Goal: Information Seeking & Learning: Learn about a topic

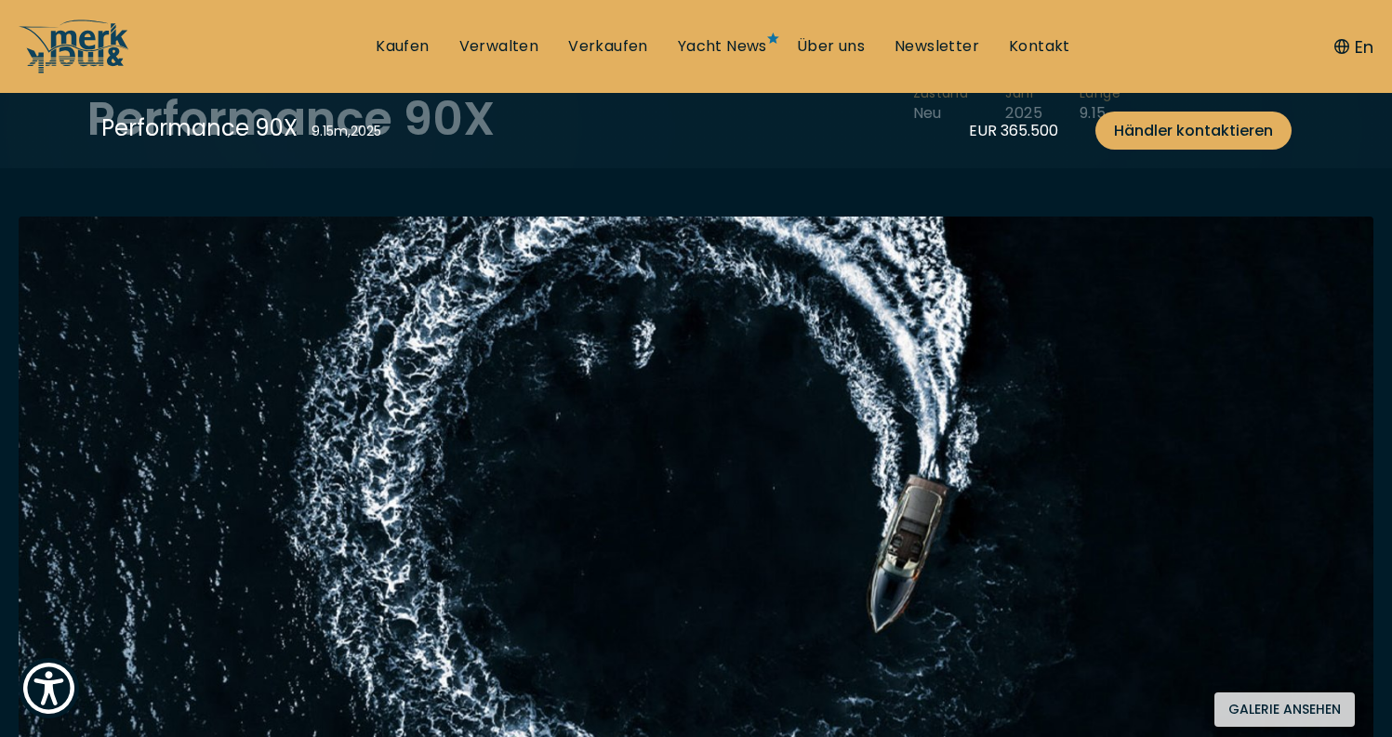
scroll to position [457, 0]
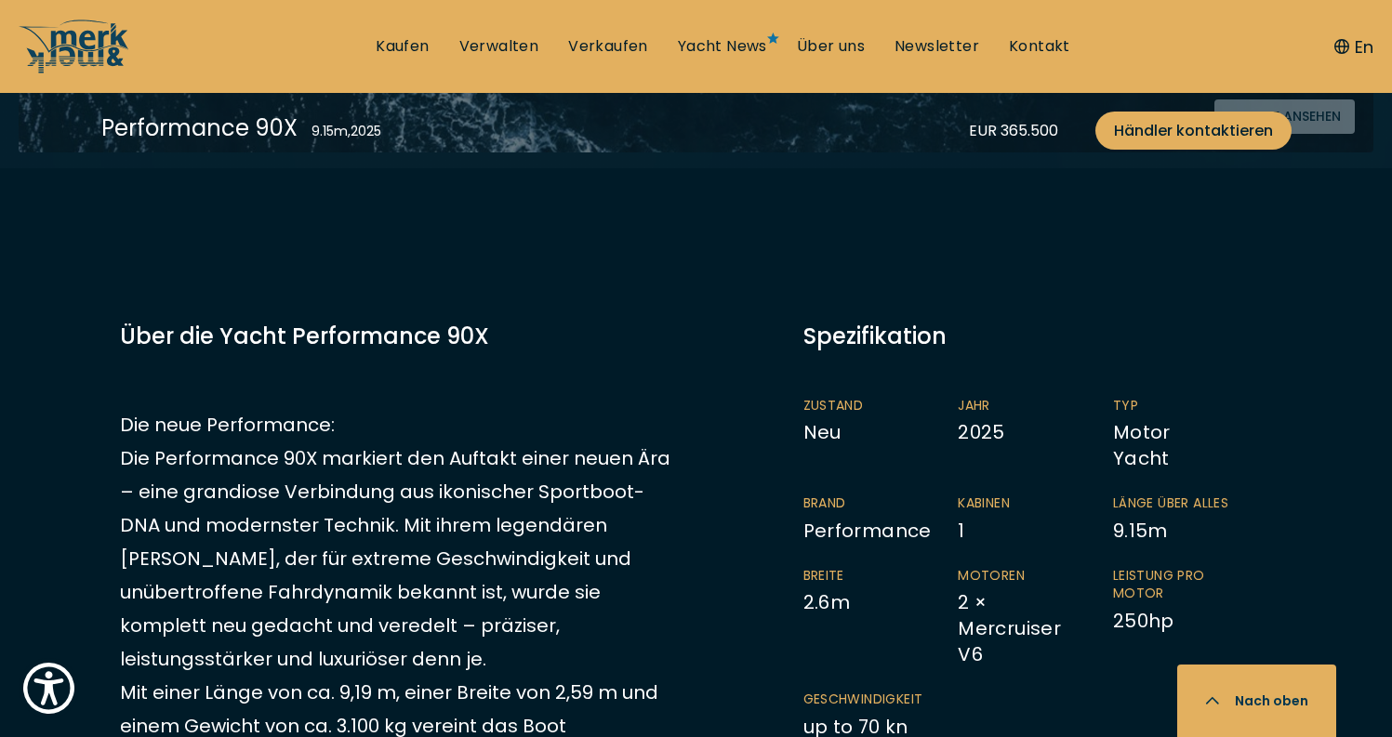
scroll to position [729, 0]
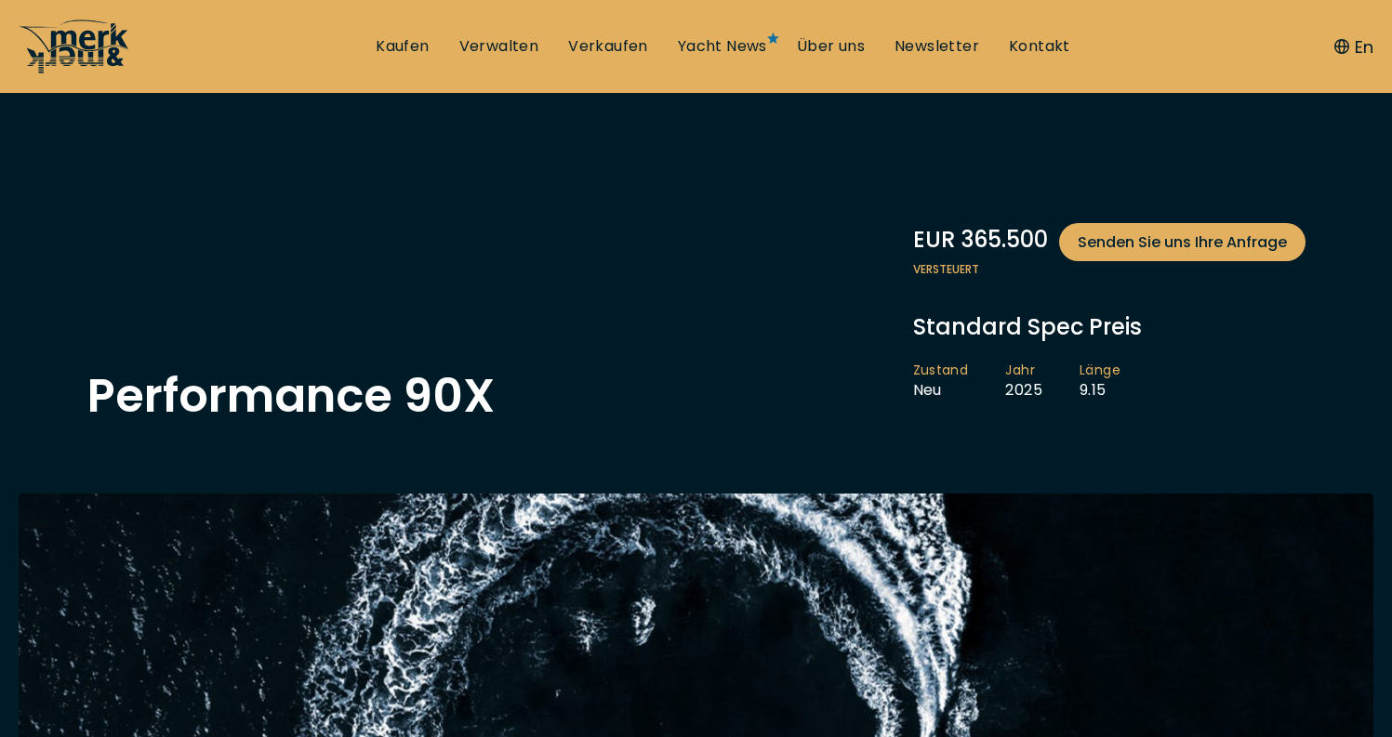
click at [115, 36] on icon at bounding box center [89, 47] width 77 height 37
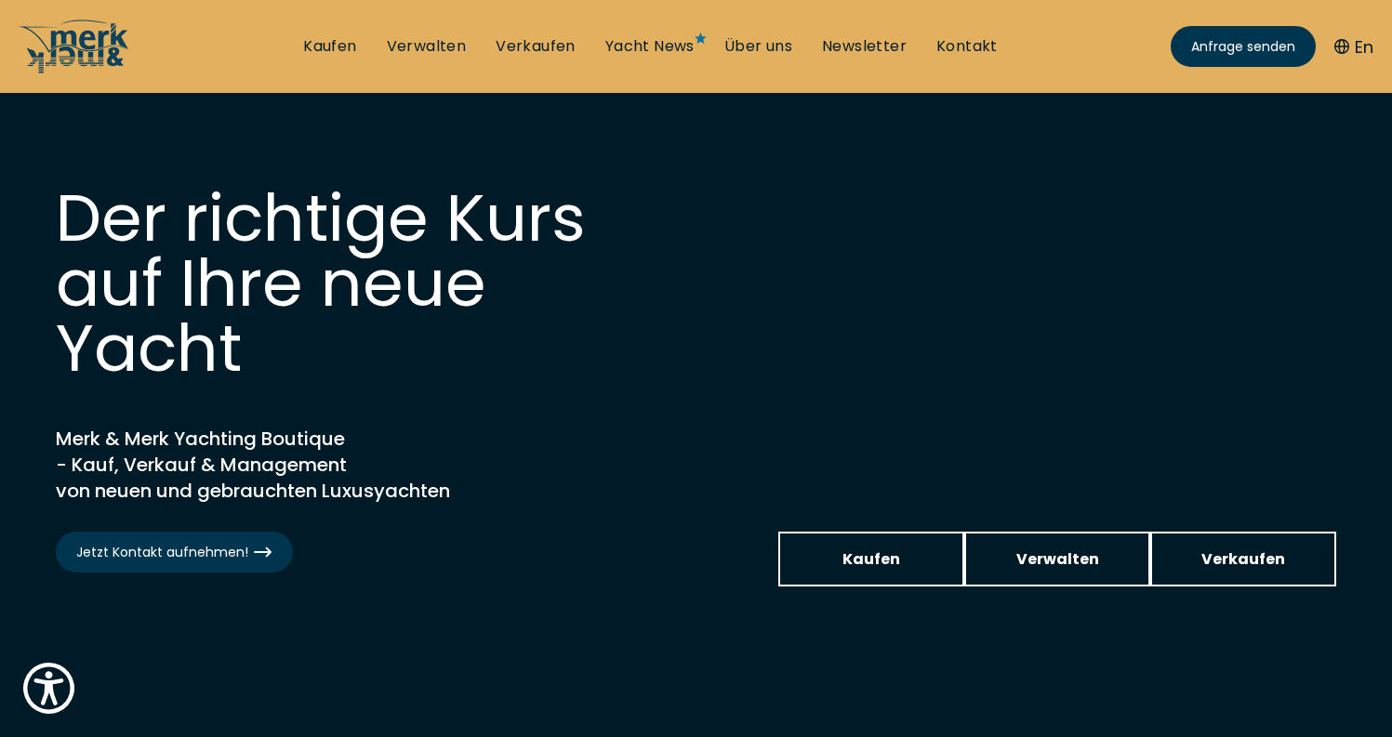
scroll to position [56, 0]
click at [954, 526] on div "Der richtige Kurs auf Ihre neue Yacht Merk & Merk Yachting Boutique - Kauf, Ver…" at bounding box center [696, 386] width 1318 height 475
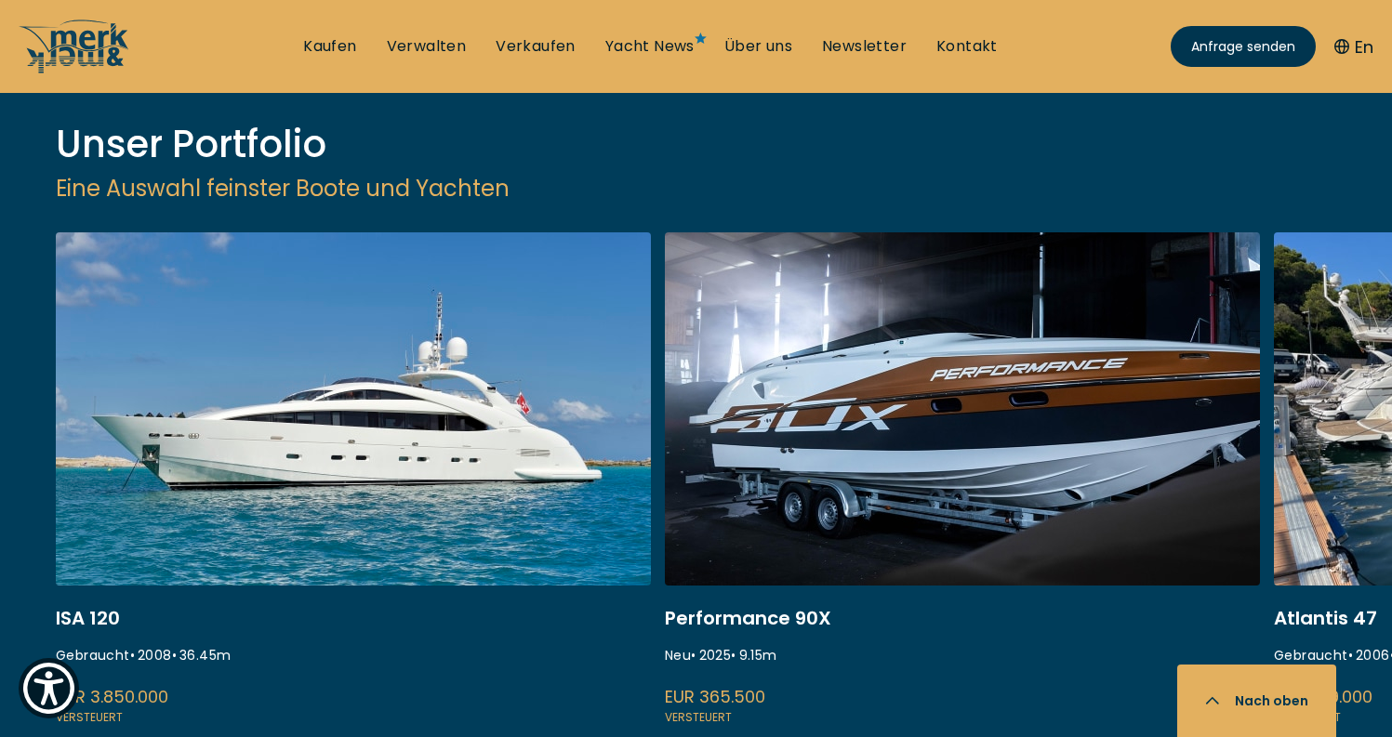
scroll to position [2258, 0]
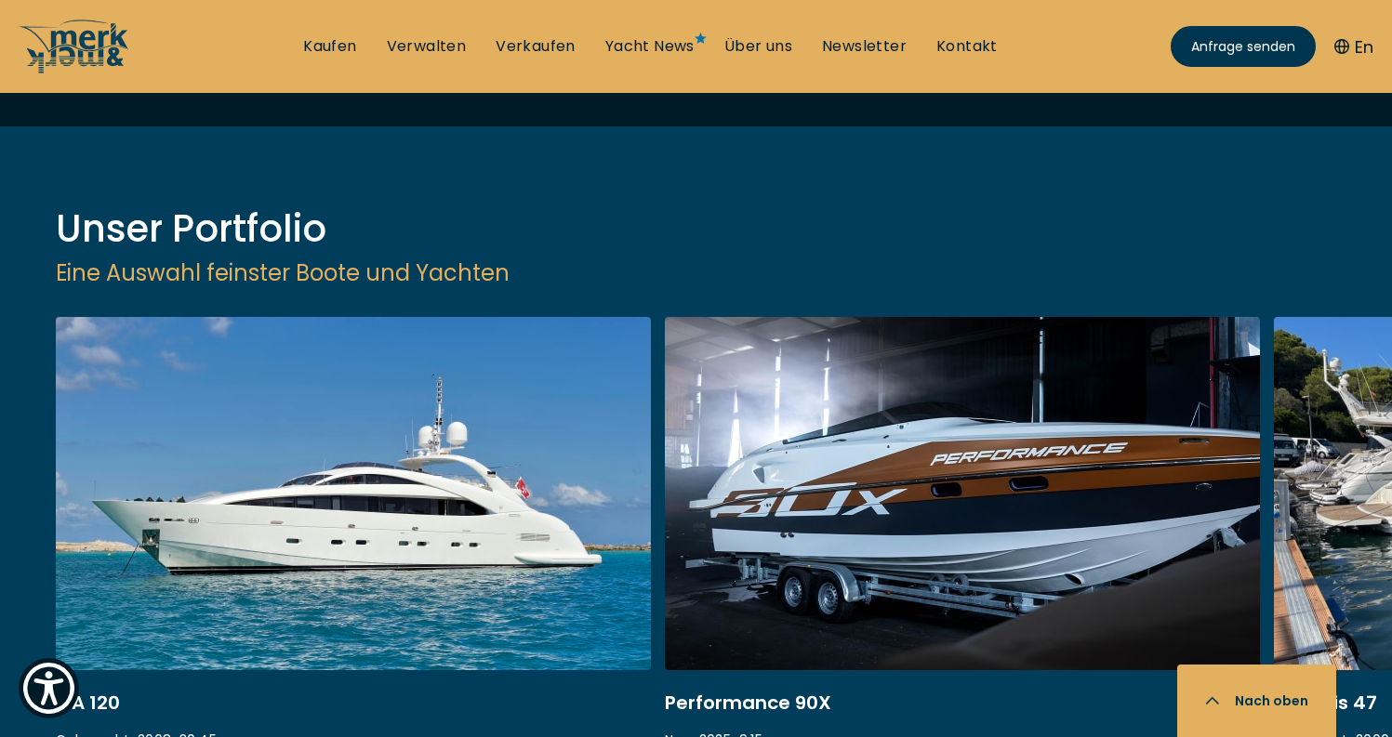
click at [953, 415] on link at bounding box center [962, 565] width 595 height 496
